Goal: Information Seeking & Learning: Learn about a topic

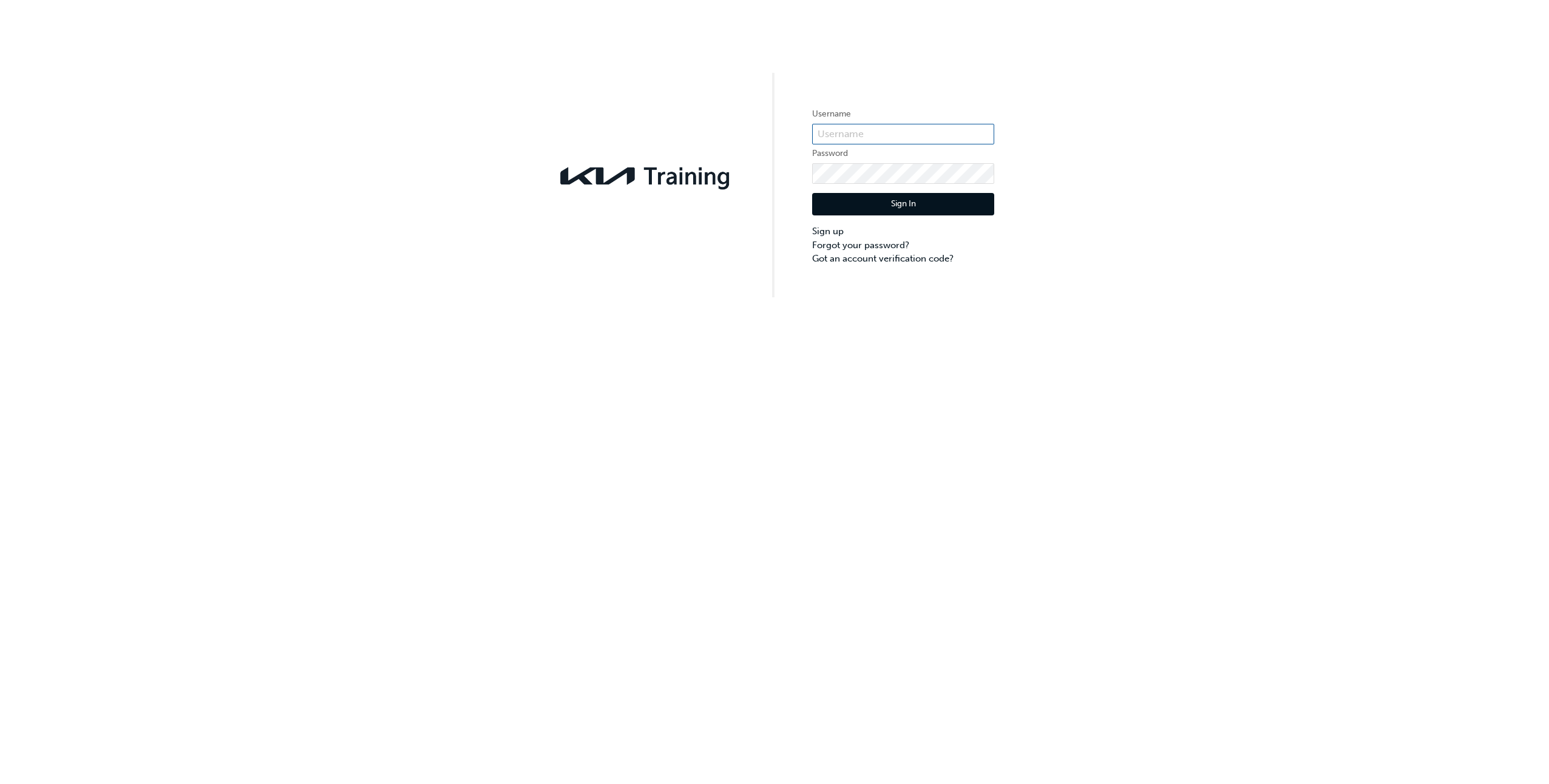
click at [836, 127] on input "text" at bounding box center [904, 134] width 182 height 21
click at [863, 131] on input "text" at bounding box center [904, 134] width 182 height 21
click at [835, 131] on input "text" at bounding box center [904, 134] width 182 height 21
drag, startPoint x: 835, startPoint y: 131, endPoint x: 826, endPoint y: 133, distance: 9.2
click at [826, 133] on input "text" at bounding box center [904, 134] width 182 height 21
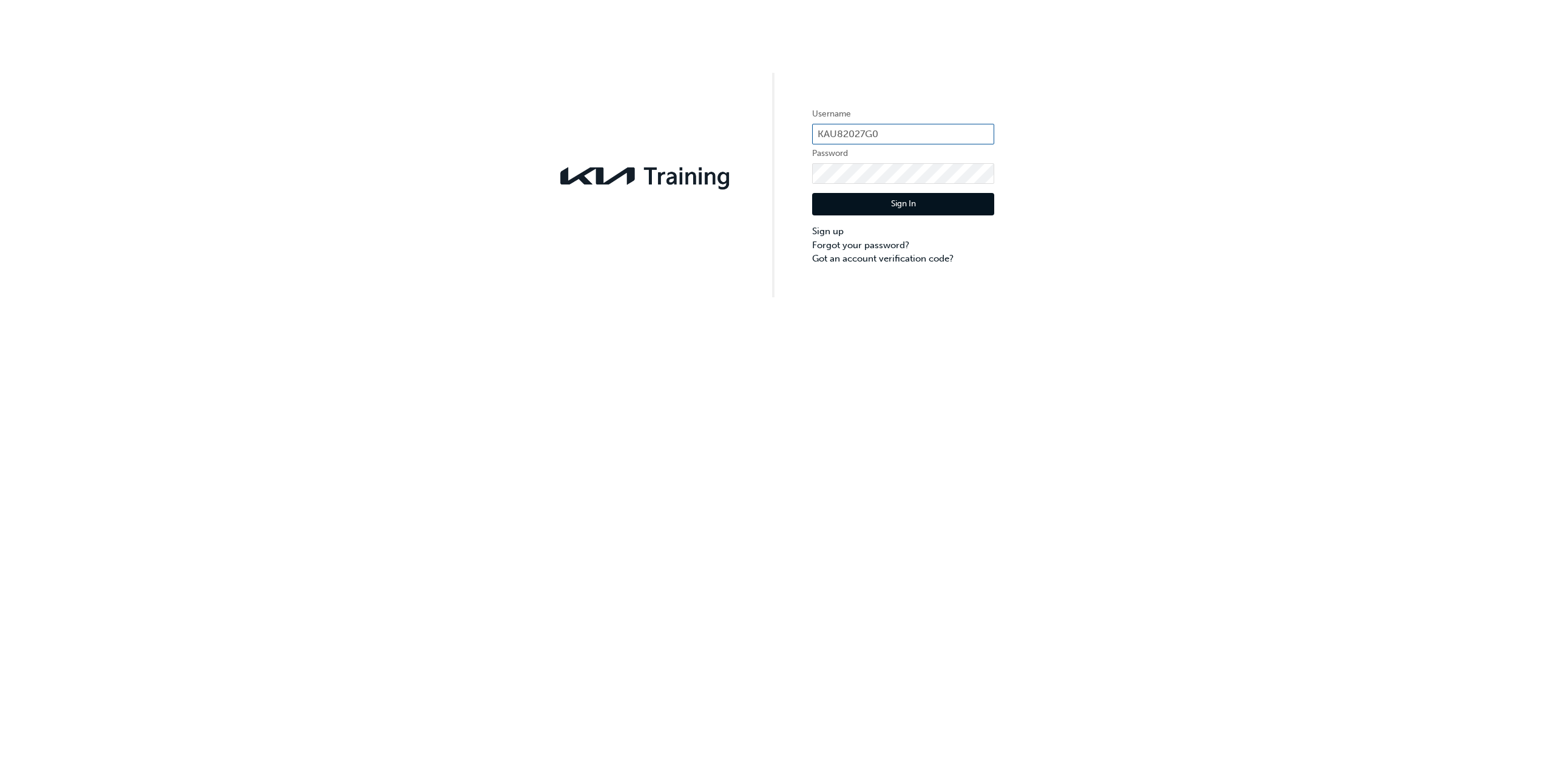
type input "KAU82027G0"
click at [906, 207] on button "Sign In" at bounding box center [904, 204] width 182 height 23
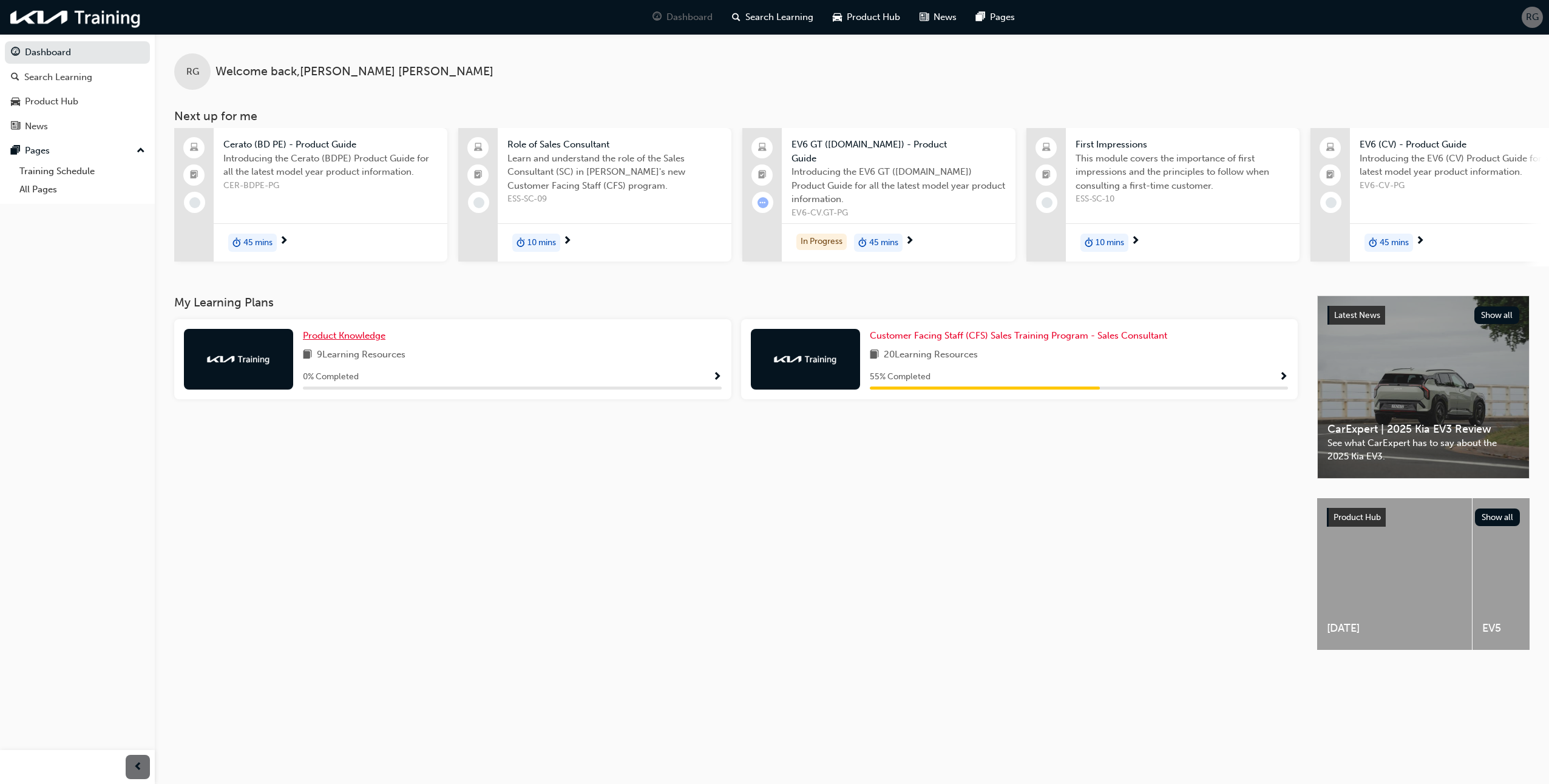
click at [349, 331] on span "Product Knowledge" at bounding box center [344, 335] width 83 height 11
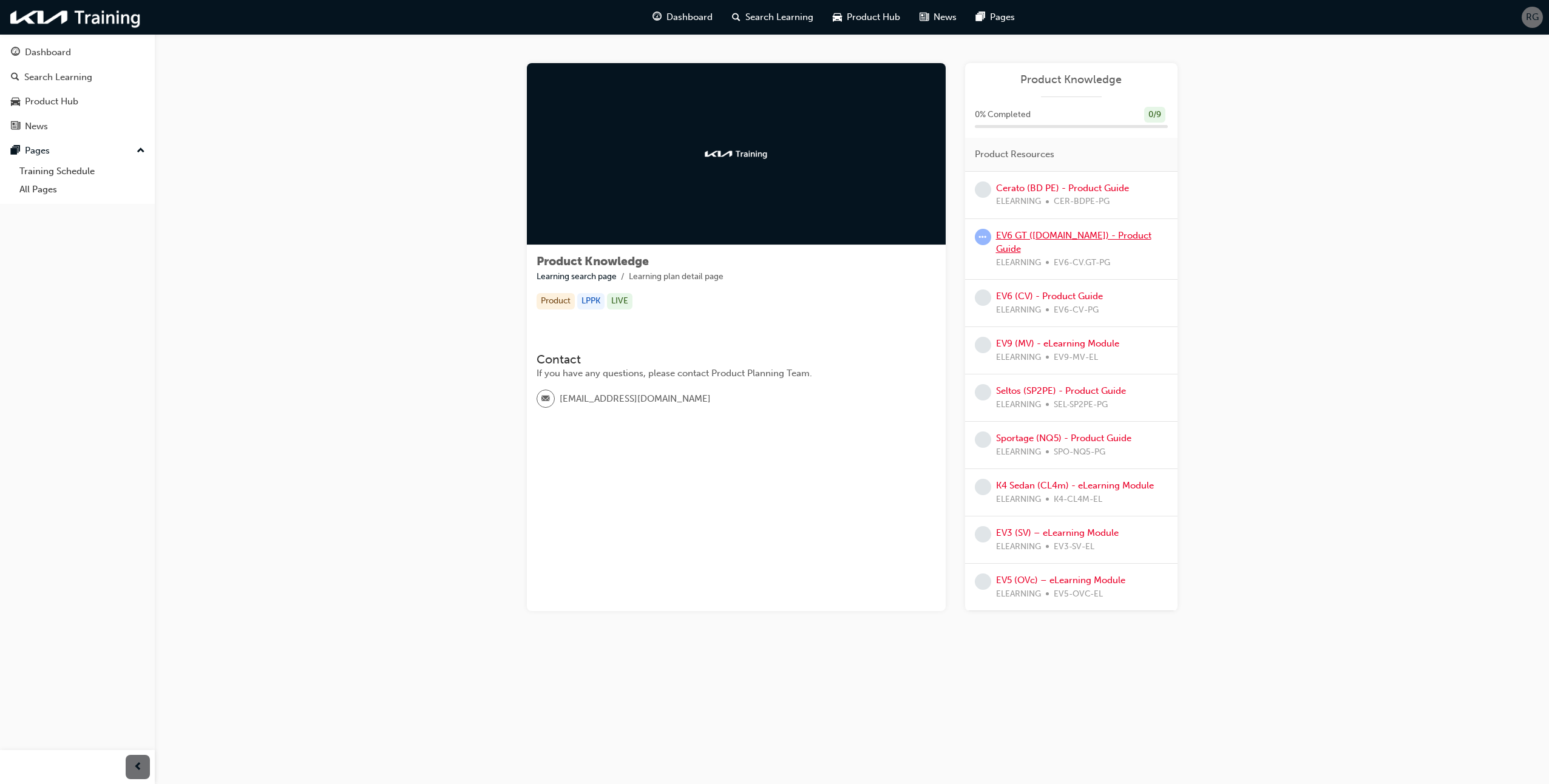
click at [1027, 232] on link "EV6 GT ([DOMAIN_NAME]) - Product Guide" at bounding box center [1073, 242] width 155 height 24
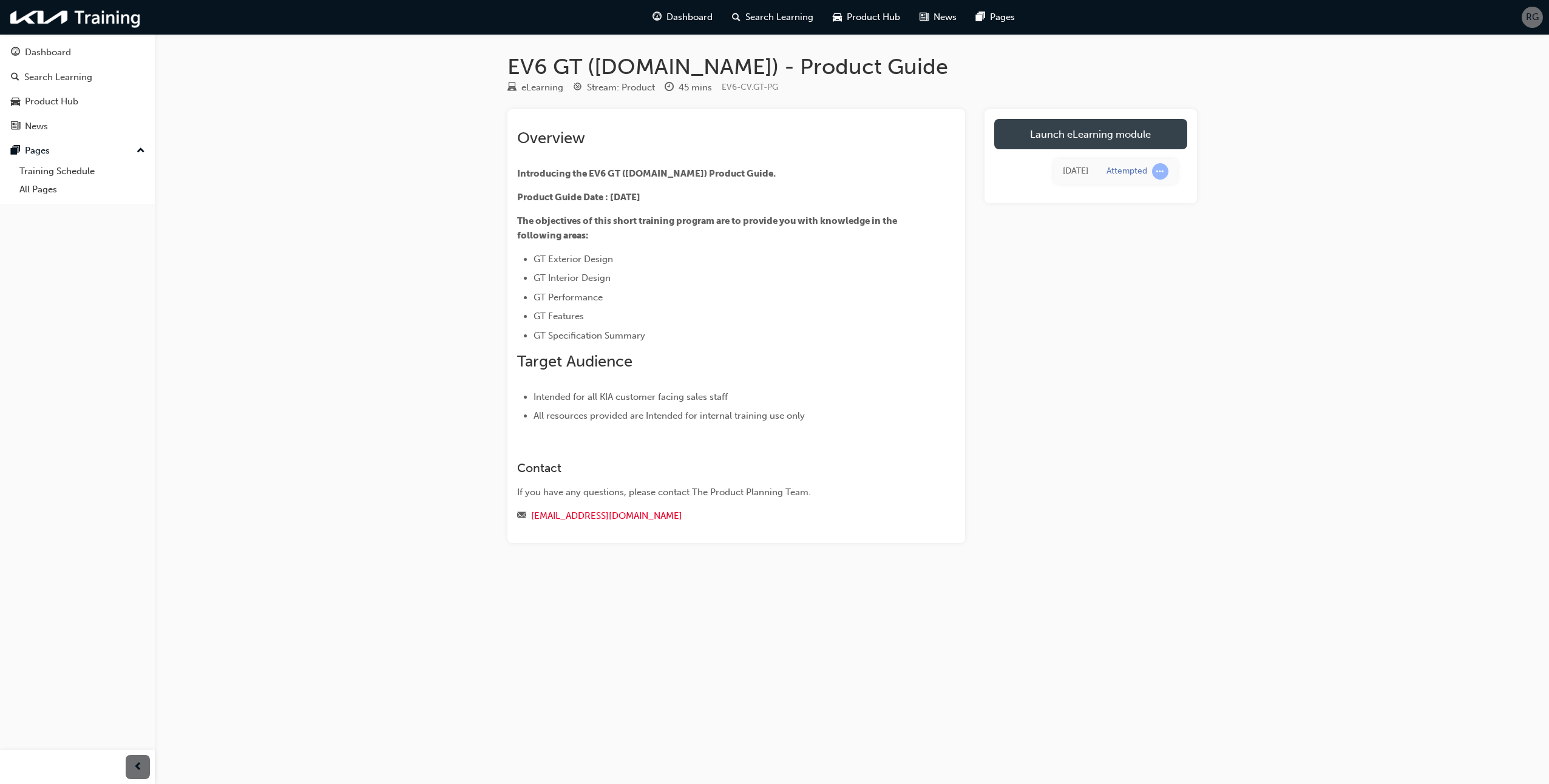
click at [1093, 131] on link "Launch eLearning module" at bounding box center [1090, 134] width 193 height 30
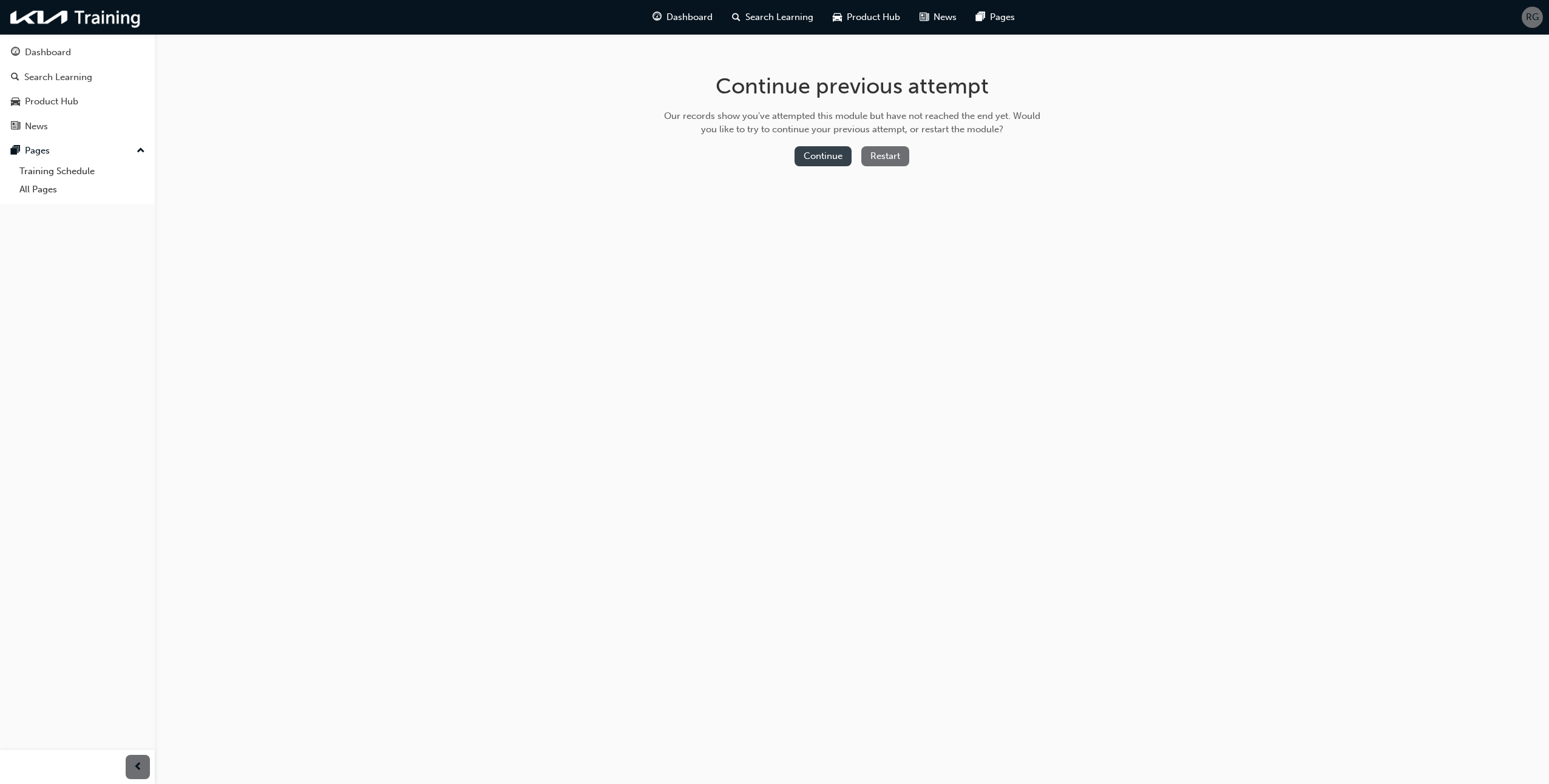
click at [824, 154] on button "Continue" at bounding box center [823, 156] width 57 height 20
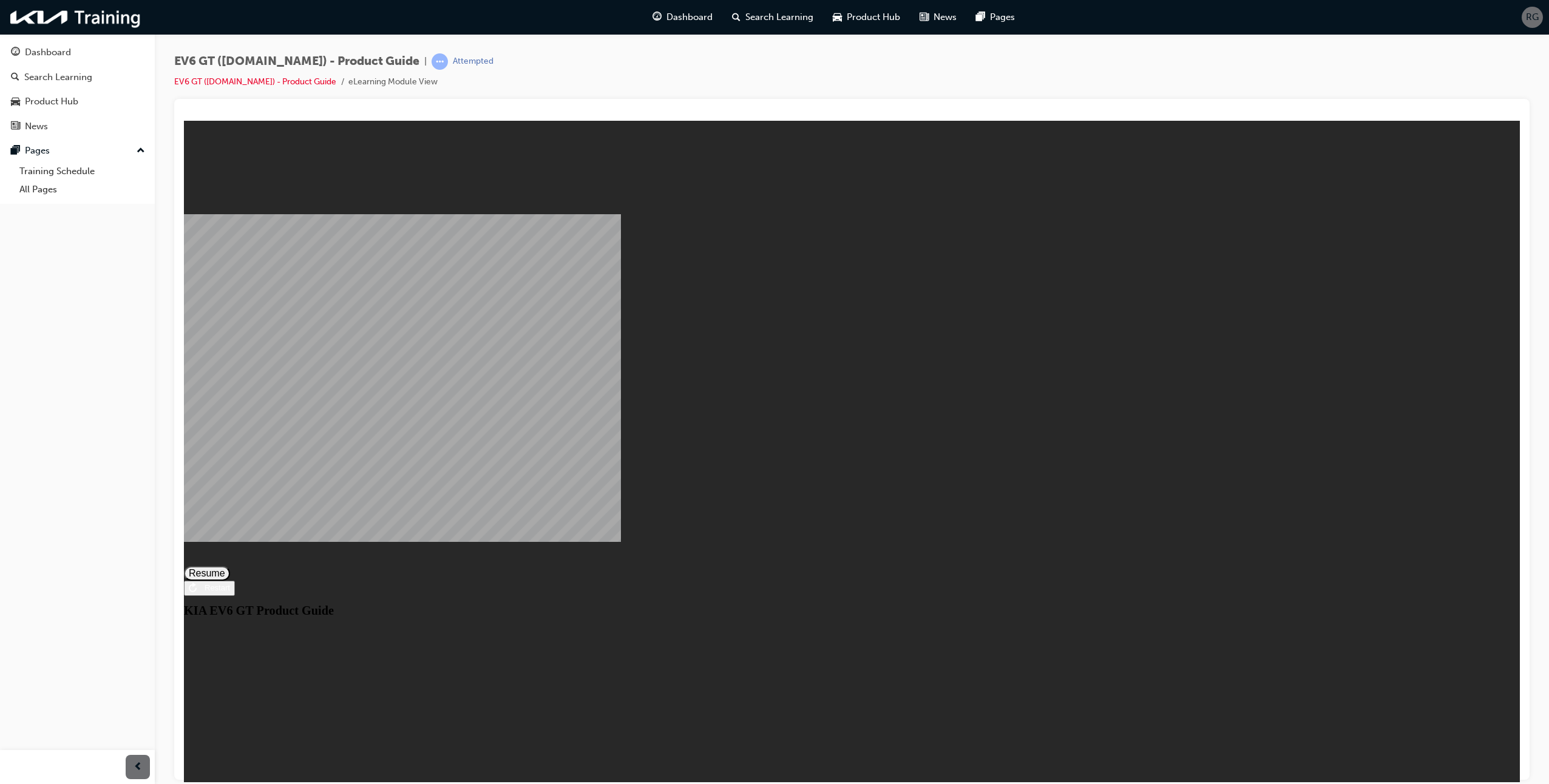
click at [230, 565] on button "Resume" at bounding box center [207, 573] width 46 height 15
